Goal: Transaction & Acquisition: Purchase product/service

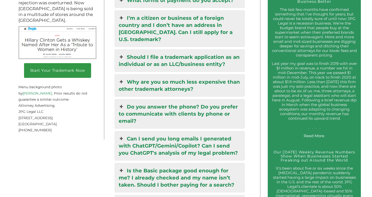
scroll to position [592, 0]
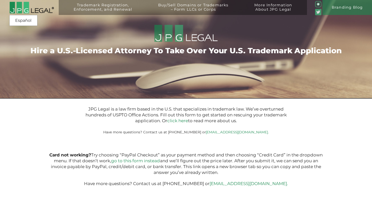
type input "$399.00"
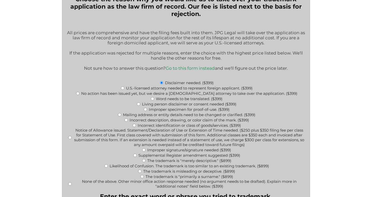
scroll to position [164, 0]
click at [121, 90] on input "U.S.-licensed attorney needed to represent foreign applicant. ($399)" at bounding box center [122, 88] width 3 height 3
radio input "true"
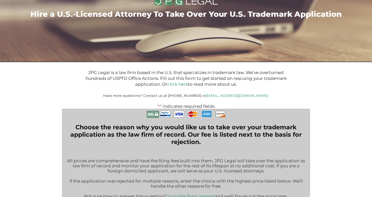
scroll to position [0, 0]
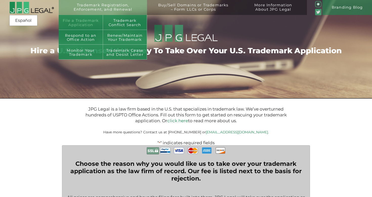
click at [88, 21] on link "File a Trademark Application" at bounding box center [81, 22] width 44 height 15
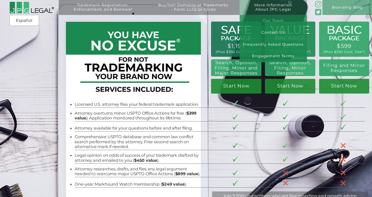
click at [278, 19] on link "Our Team" at bounding box center [273, 21] width 67 height 12
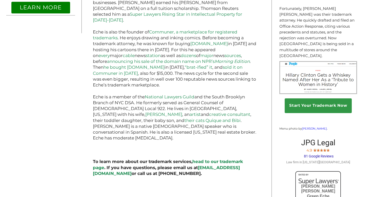
scroll to position [409, 0]
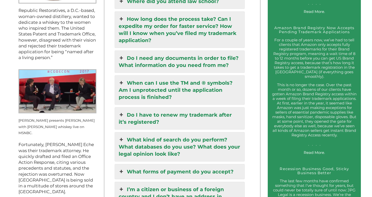
click at [217, 75] on link "When can I use the TM and ® symbols? Am I unprotected until the application pro…" at bounding box center [180, 89] width 130 height 29
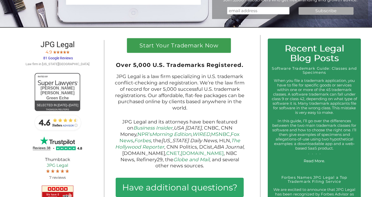
scroll to position [196, 0]
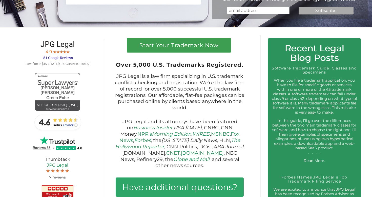
click at [66, 60] on span "81 Google Reviews" at bounding box center [58, 58] width 30 height 4
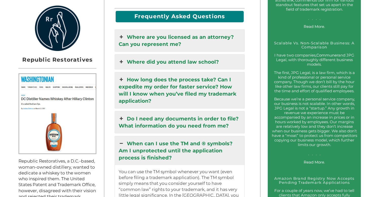
scroll to position [454, 0]
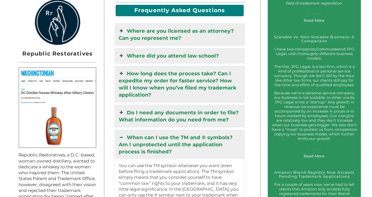
click at [223, 29] on link "Where are you licensed as an attorney? Can you represent me?" at bounding box center [180, 35] width 130 height 22
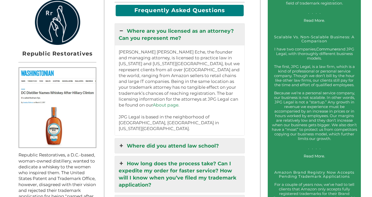
click at [224, 32] on link "Where are you licensed as an attorney? Can you represent me?" at bounding box center [180, 35] width 130 height 22
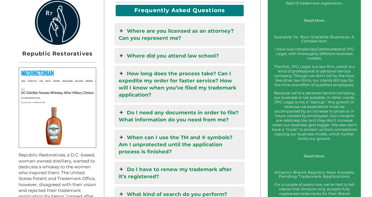
click at [224, 36] on link "Where are you licensed as an attorney? Can you represent me?" at bounding box center [180, 35] width 130 height 22
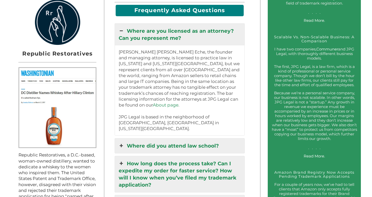
click at [224, 36] on link "Where are you licensed as an attorney? Can you represent me?" at bounding box center [180, 35] width 130 height 22
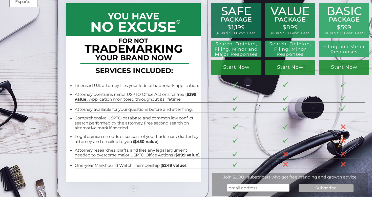
scroll to position [0, 0]
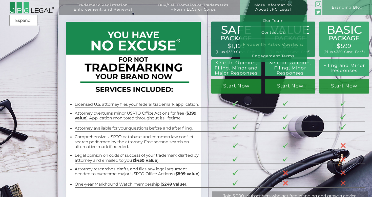
click at [267, 42] on link "Frequently Asked Questions" at bounding box center [273, 44] width 67 height 12
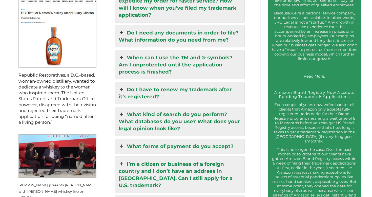
scroll to position [533, 0]
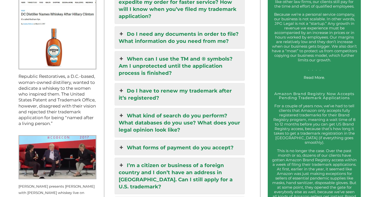
click at [232, 90] on link "Do I have to renew my trademark after it’s registered?" at bounding box center [180, 94] width 130 height 22
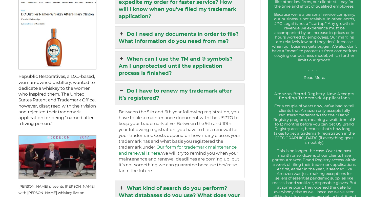
click at [232, 90] on link "Do I have to renew my trademark after it’s registered?" at bounding box center [180, 94] width 130 height 22
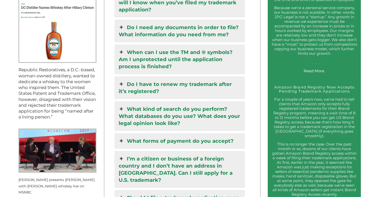
scroll to position [540, 0]
click at [216, 25] on link "Do I need any documents in order to file? What information do you need from me?" at bounding box center [180, 31] width 130 height 22
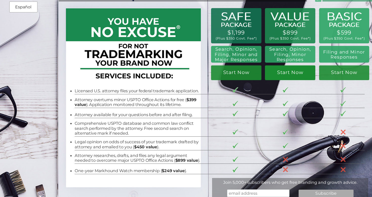
scroll to position [13, 0]
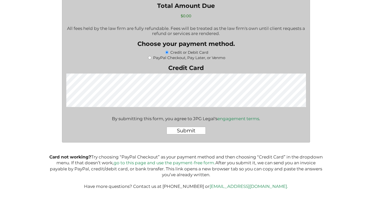
scroll to position [864, 0]
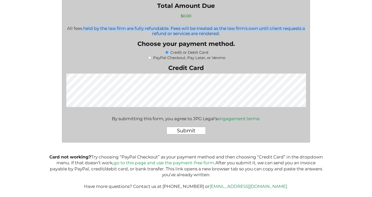
drag, startPoint x: 81, startPoint y: 32, endPoint x: 238, endPoint y: 40, distance: 156.6
click at [238, 36] on p "All fees held by the law firm are fully refundable. Fees will be treated as the…" at bounding box center [186, 31] width 240 height 10
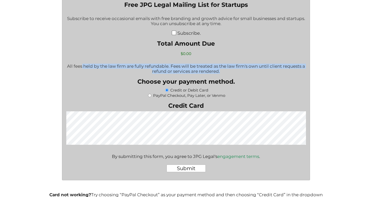
scroll to position [816, 0]
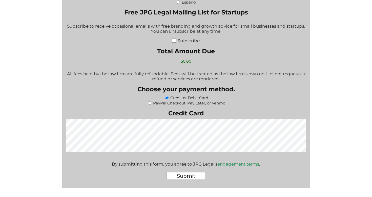
click at [280, 100] on div "Credit or Debit Card" at bounding box center [186, 97] width 240 height 5
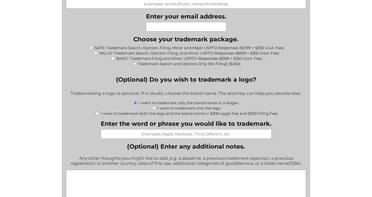
scroll to position [504, 0]
click at [99, 115] on div "I want to trademark both the logo and the brand name (+ $399 Legal Fee and $350…" at bounding box center [186, 112] width 240 height 5
click at [97, 115] on input "I want to trademark both the logo and the brand name (+ $399 Legal Fee and $350…" at bounding box center [97, 112] width 3 height 3
radio input "true"
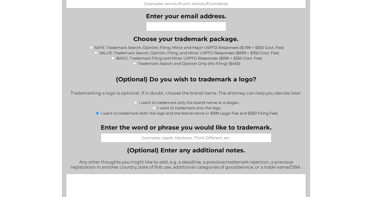
type input "$749.00"
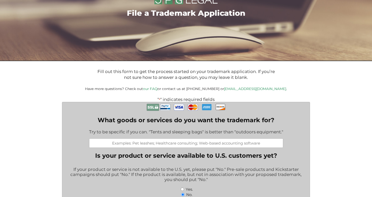
scroll to position [0, 0]
